Goal: Task Accomplishment & Management: Manage account settings

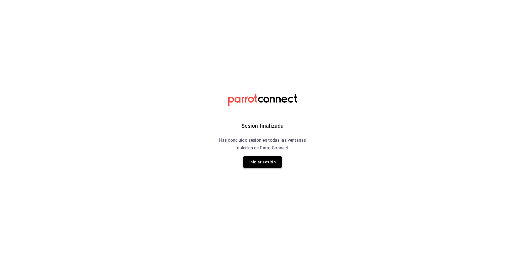
click at [268, 162] on button "Iniciar sesión" at bounding box center [262, 162] width 38 height 12
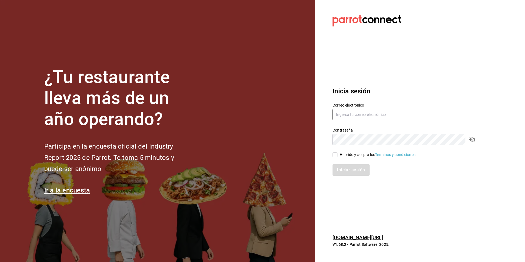
type input "antonio.hernandez@grupocosteno.com"
